Goal: Transaction & Acquisition: Subscribe to service/newsletter

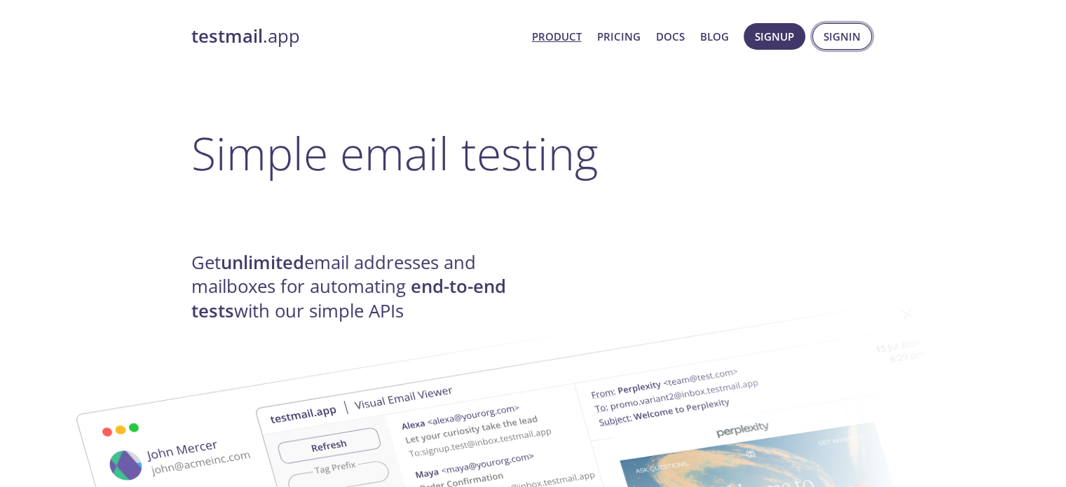
click at [832, 29] on span "Signin" at bounding box center [841, 36] width 37 height 18
click at [794, 34] on span "Signup" at bounding box center [774, 36] width 39 height 18
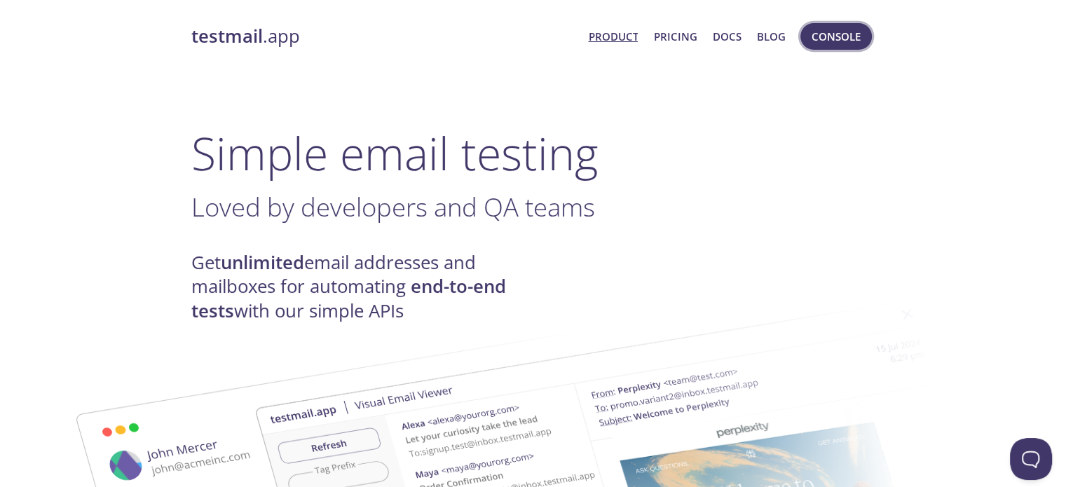
click at [858, 30] on span "Console" at bounding box center [835, 36] width 49 height 18
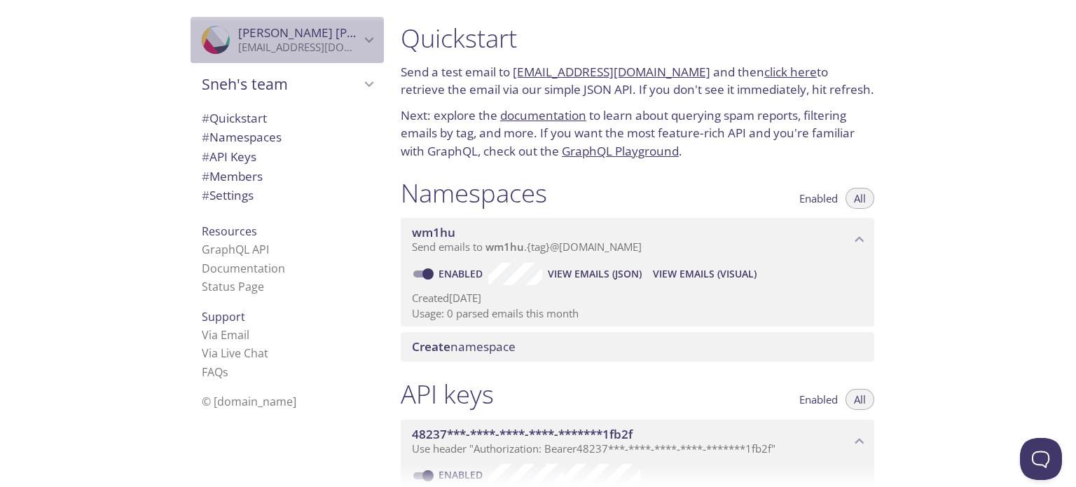
click at [320, 31] on span "[PERSON_NAME]" at bounding box center [299, 32] width 122 height 15
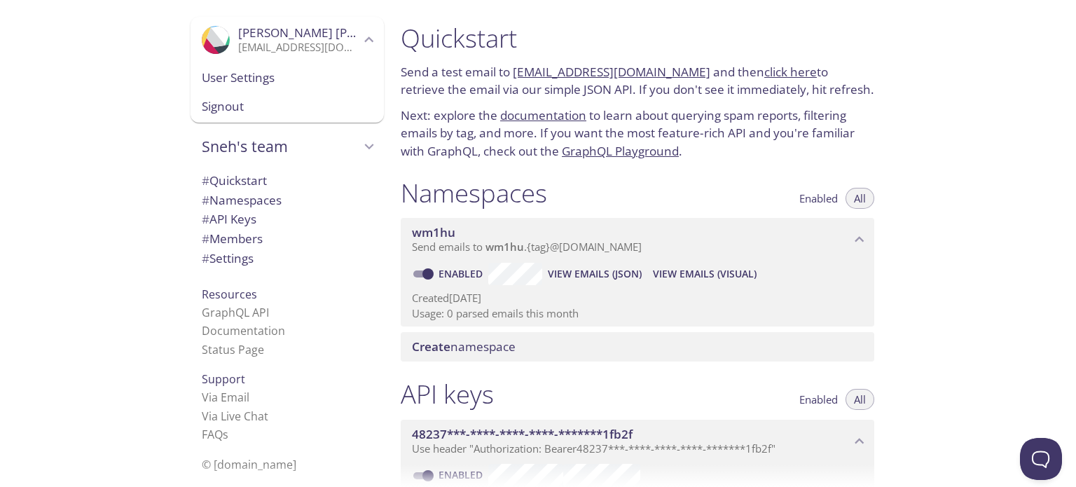
click at [320, 31] on span "[PERSON_NAME]" at bounding box center [299, 32] width 122 height 15
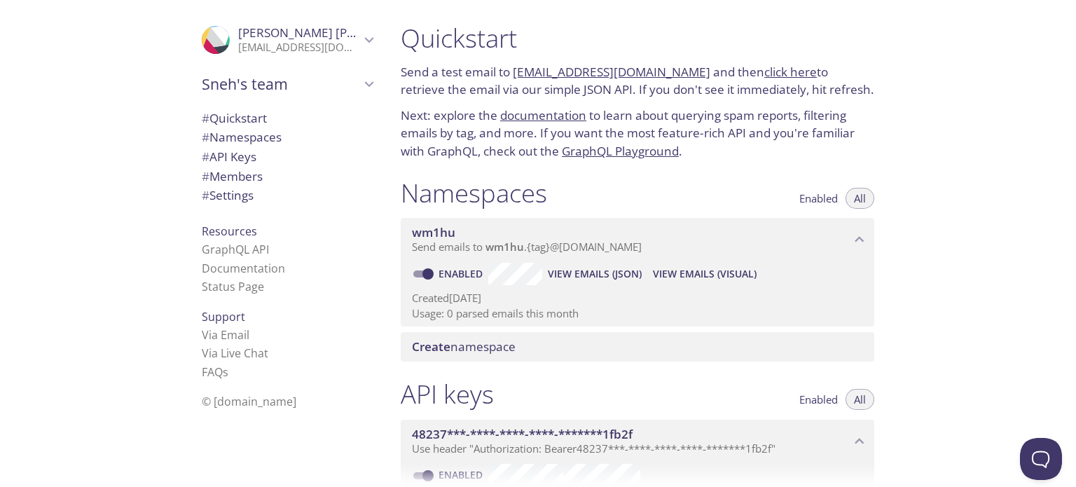
click at [239, 130] on span "# Namespaces" at bounding box center [242, 137] width 80 height 16
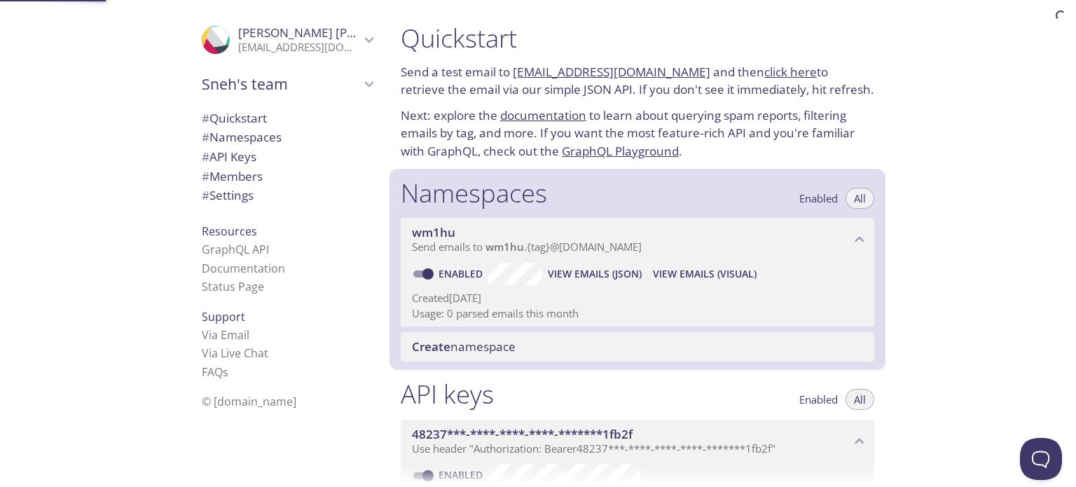
click at [239, 121] on span "# Quickstart" at bounding box center [234, 118] width 65 height 16
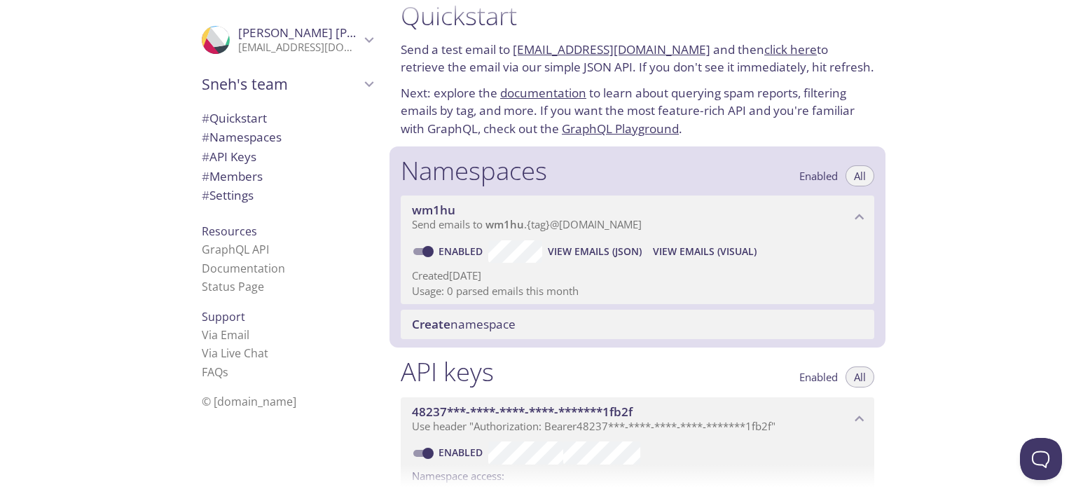
drag, startPoint x: 476, startPoint y: 324, endPoint x: 465, endPoint y: 205, distance: 120.3
click at [500, 207] on div "Namespaces Enabled All wm1hu Send emails to wm1hu . {tag} @[DOMAIN_NAME] Enable…" at bounding box center [638, 247] width 496 height 202
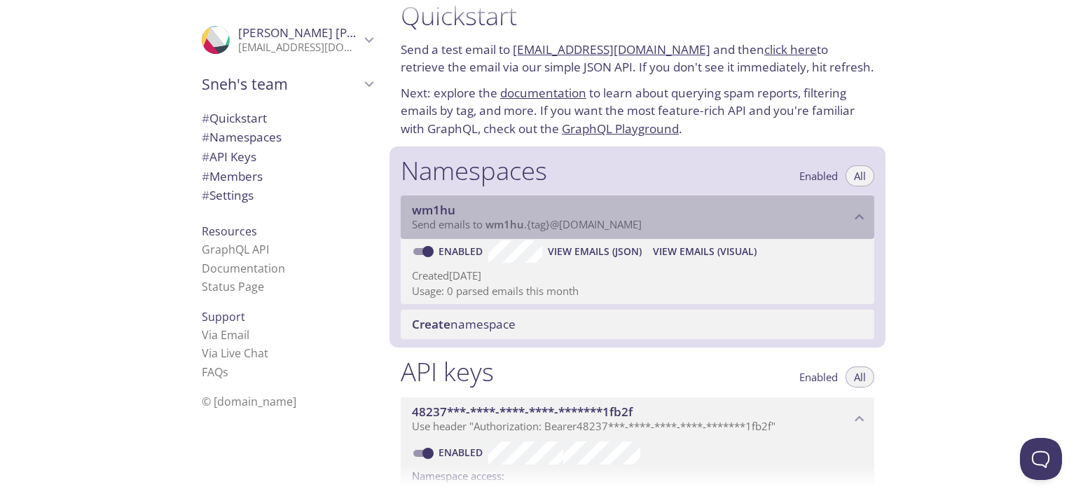
click at [430, 207] on span "wm1hu" at bounding box center [433, 210] width 43 height 16
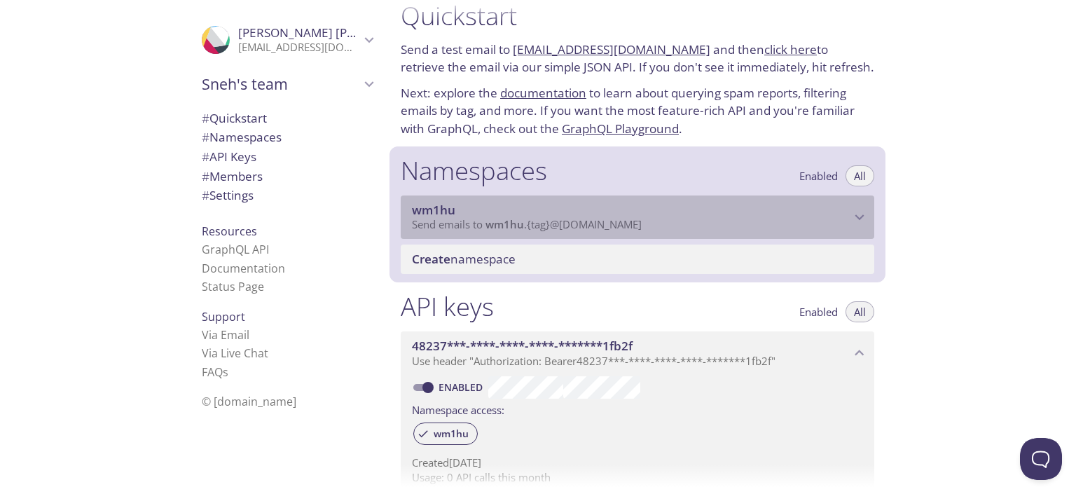
click at [440, 207] on span "wm1hu" at bounding box center [433, 210] width 43 height 16
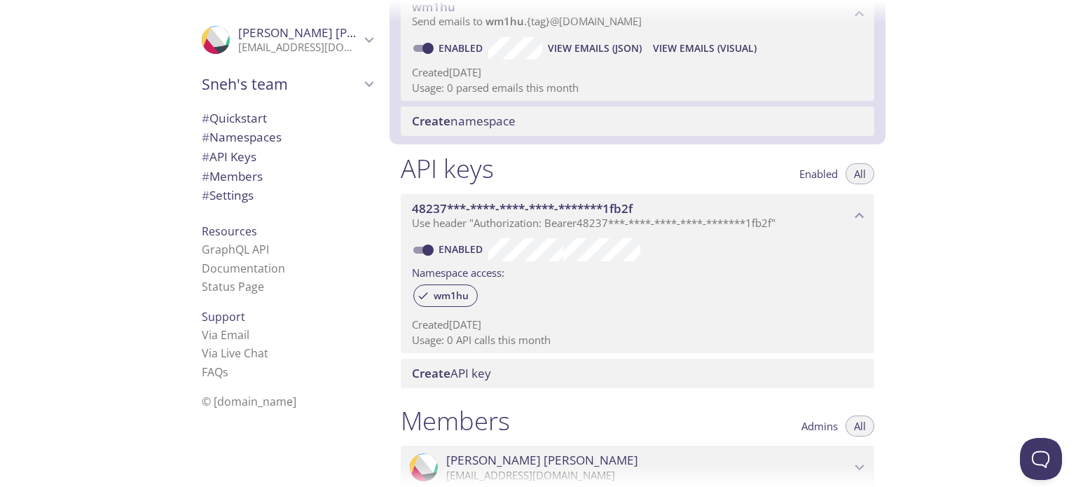
scroll to position [233, 0]
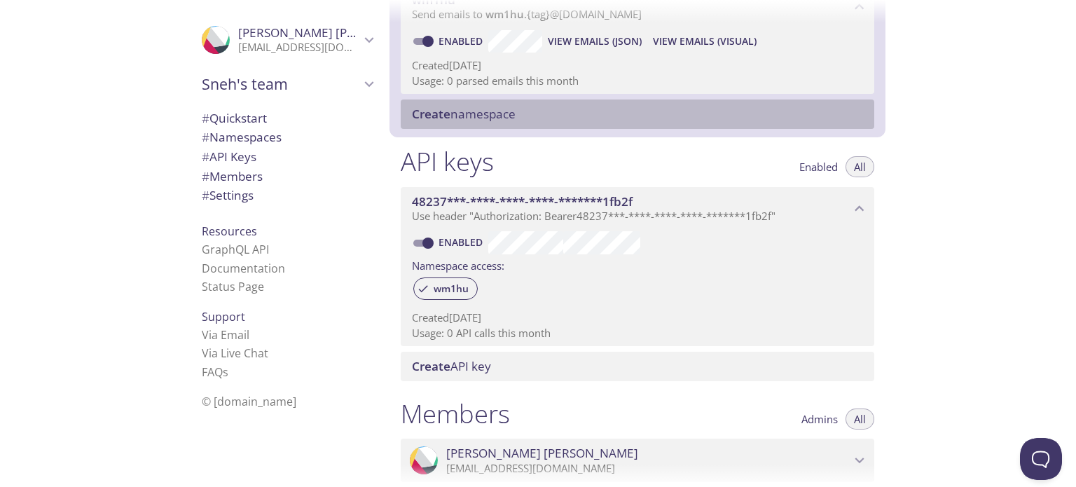
click at [516, 112] on span "Create namespace" at bounding box center [464, 114] width 104 height 16
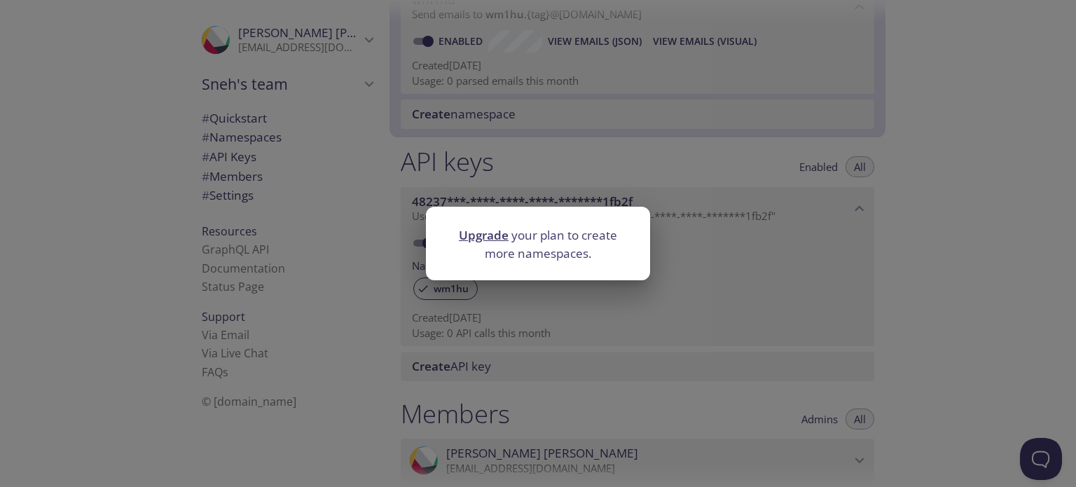
click at [703, 131] on div "Upgrade your plan to create more namespaces." at bounding box center [538, 243] width 1076 height 487
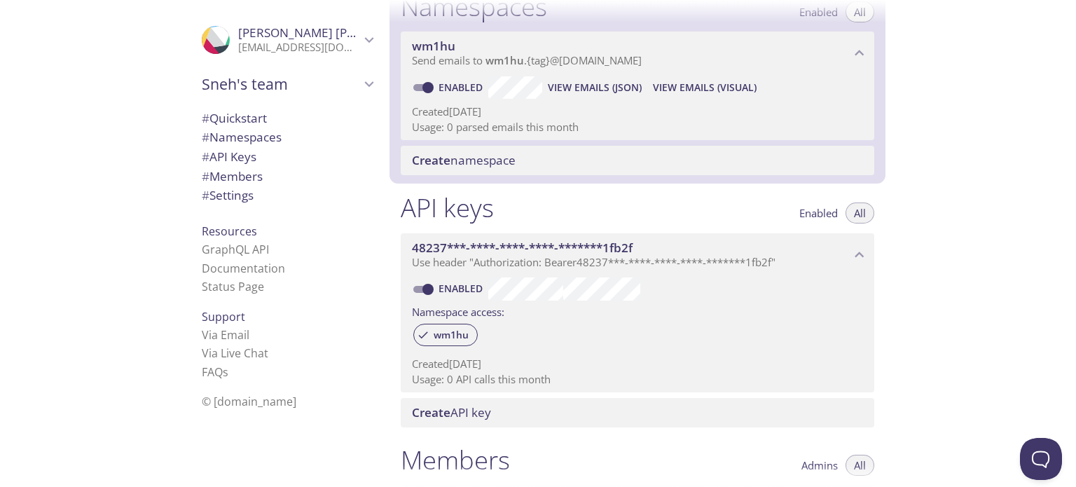
scroll to position [163, 0]
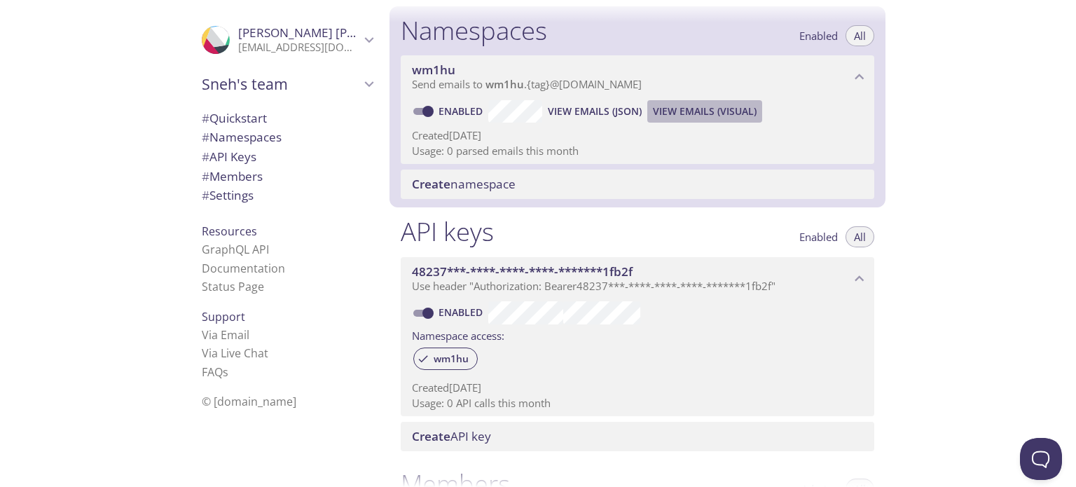
click at [755, 111] on button "View Emails (Visual)" at bounding box center [704, 111] width 115 height 22
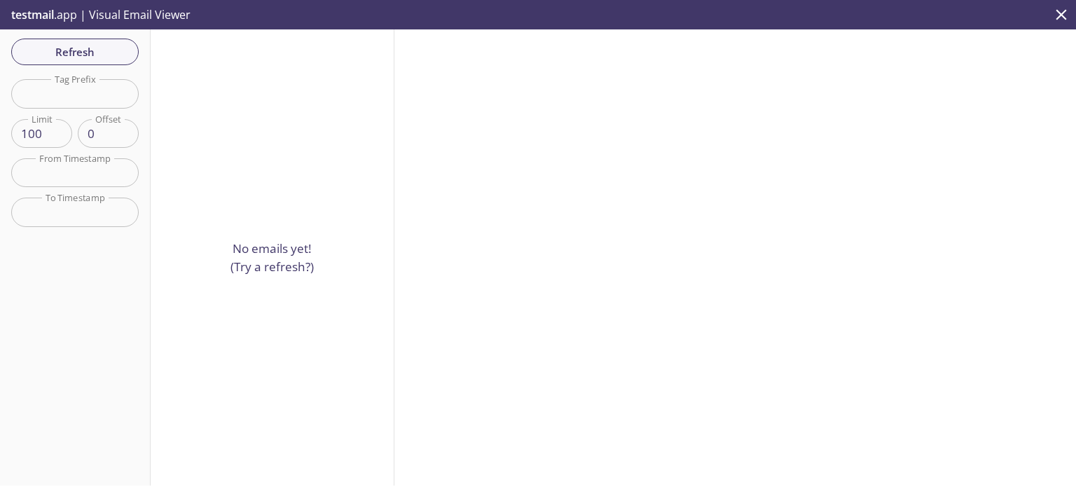
click at [1059, 19] on icon "close" at bounding box center [1061, 15] width 18 height 18
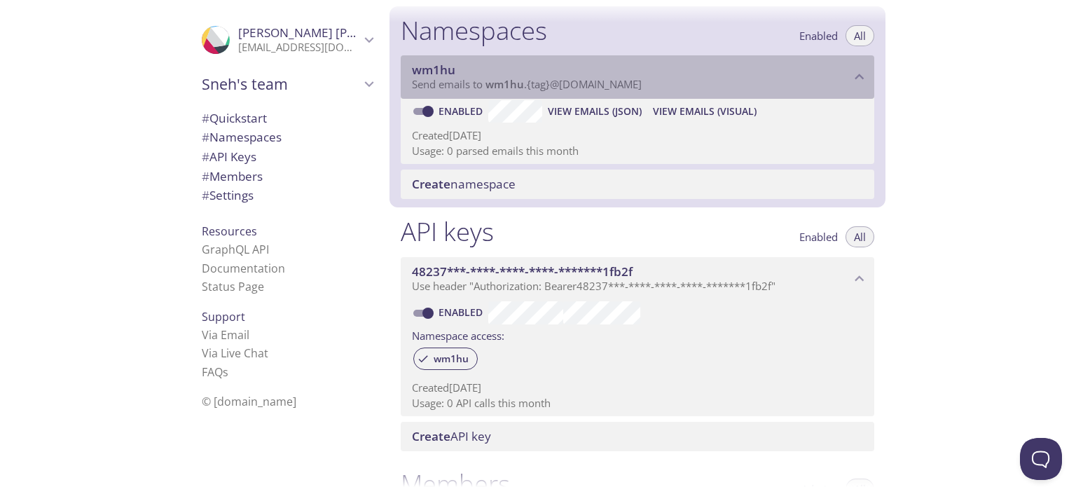
click at [580, 78] on span "Send emails to wm1hu . {tag} @[DOMAIN_NAME]" at bounding box center [527, 84] width 230 height 14
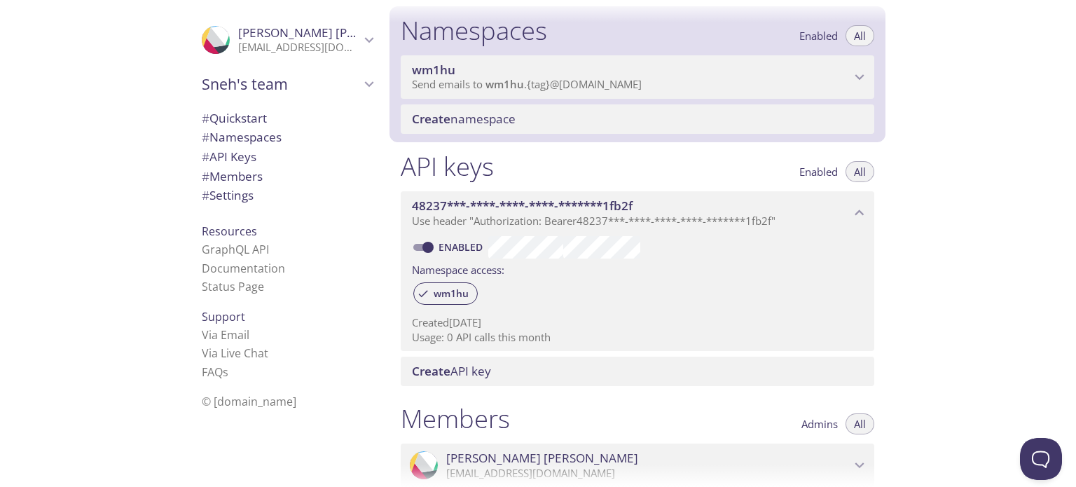
click at [580, 78] on span "Send emails to wm1hu . {tag} @[DOMAIN_NAME]" at bounding box center [527, 84] width 230 height 14
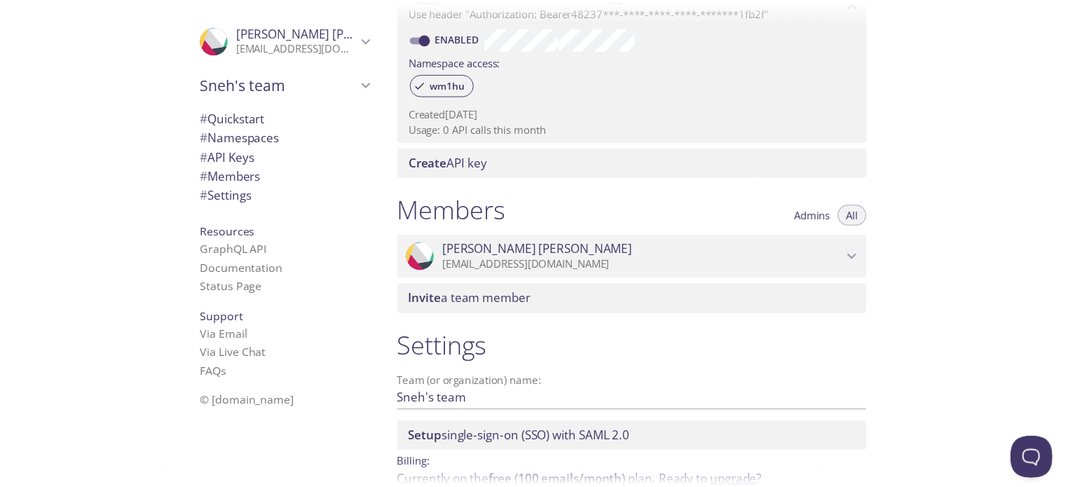
scroll to position [509, 0]
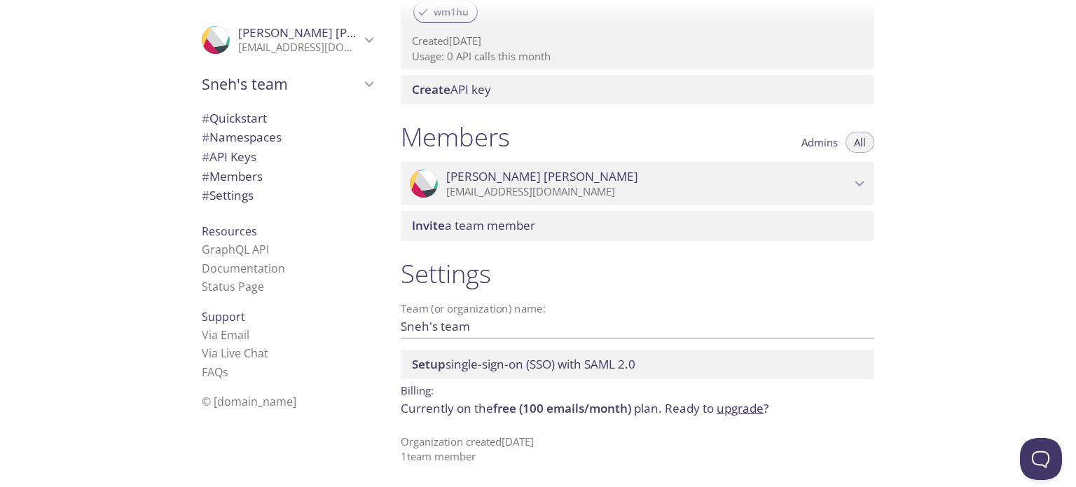
click at [749, 411] on link "upgrade" at bounding box center [740, 408] width 47 height 16
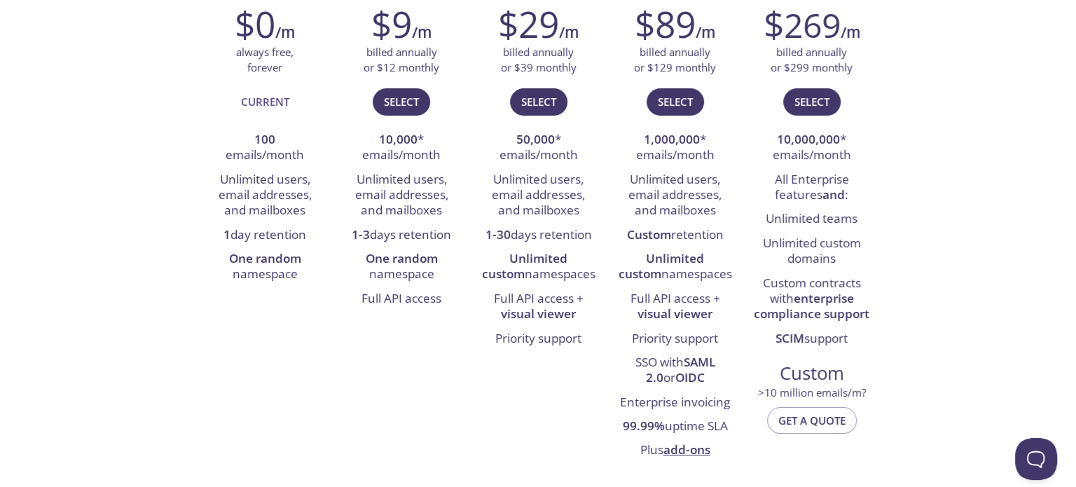
scroll to position [140, 0]
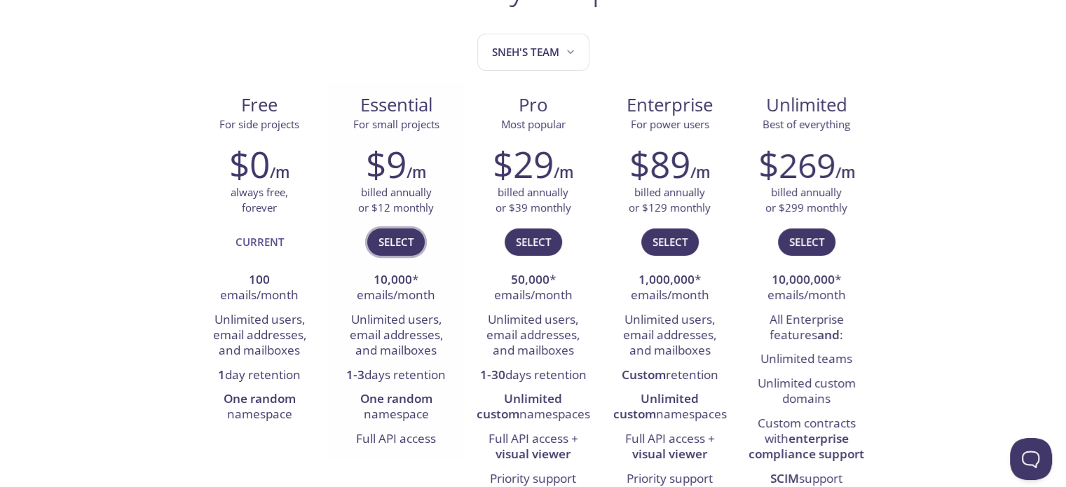
click at [398, 239] on span "Select" at bounding box center [395, 242] width 35 height 18
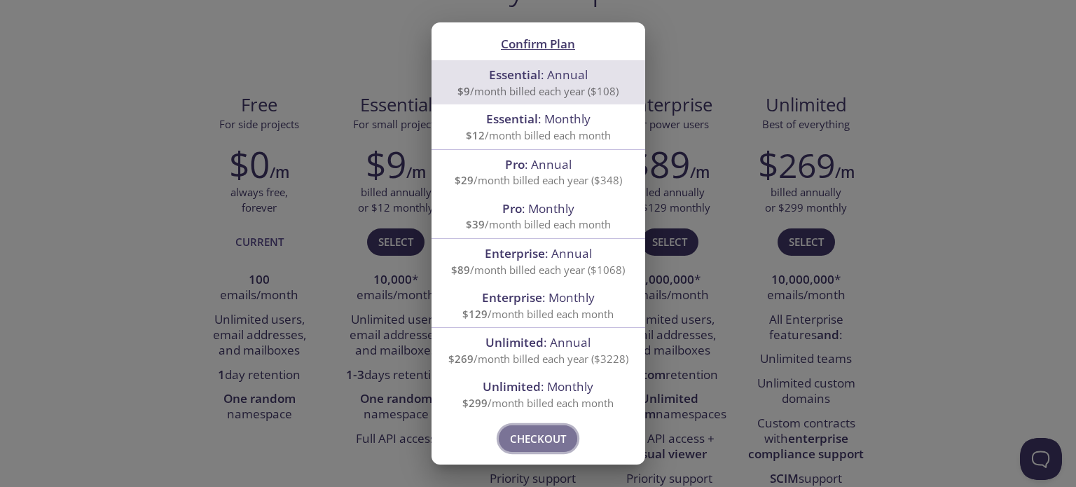
click at [549, 430] on span "Checkout" at bounding box center [538, 439] width 56 height 18
